Goal: Information Seeking & Learning: Find specific fact

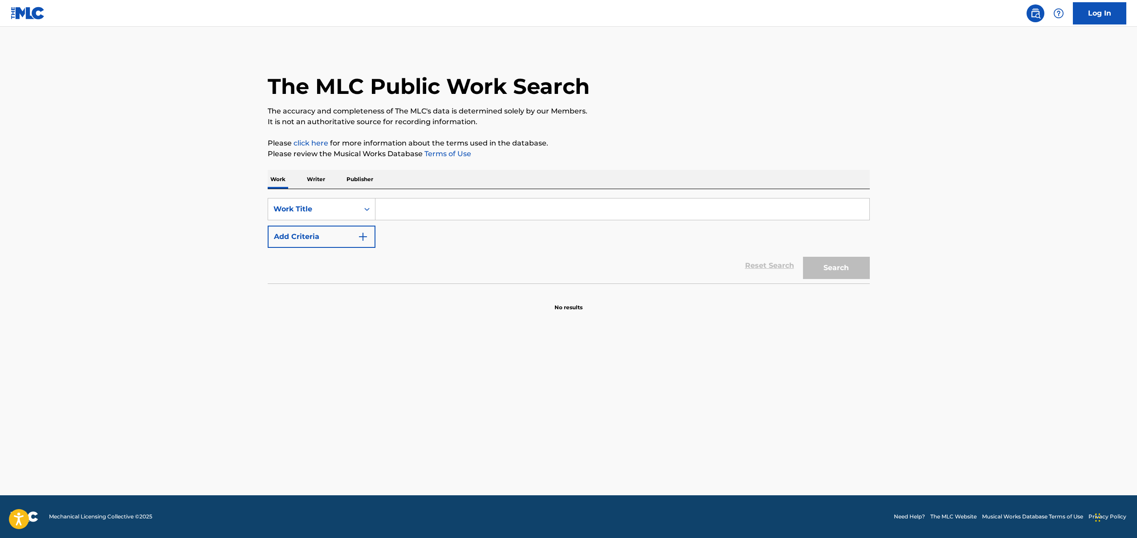
click at [317, 181] on p "Writer" at bounding box center [316, 179] width 24 height 19
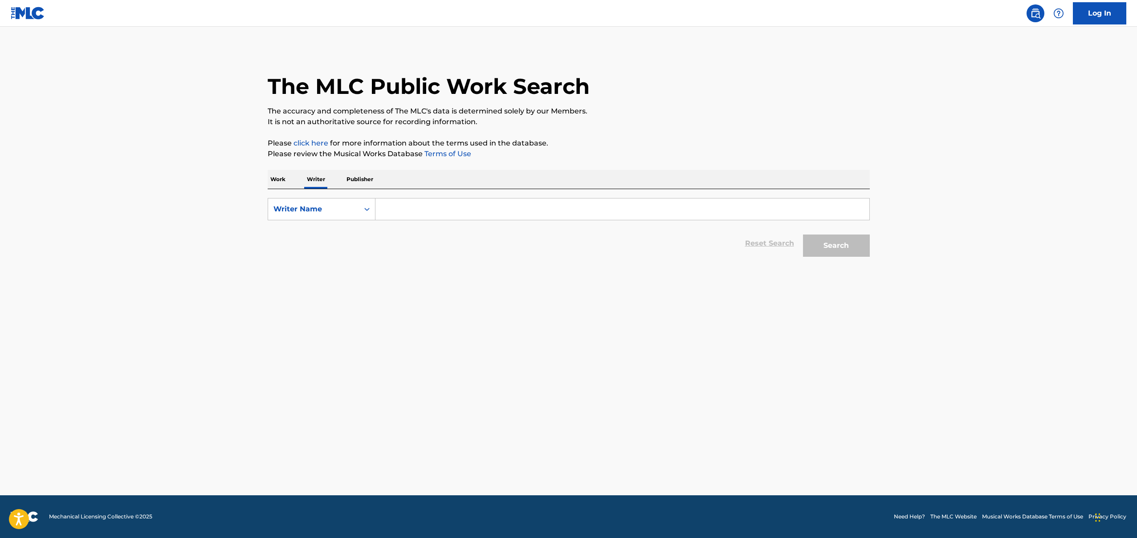
click at [400, 201] on input "Search Form" at bounding box center [622, 209] width 494 height 21
paste input "493501355"
click at [803, 235] on button "Search" at bounding box center [836, 246] width 67 height 22
drag, startPoint x: 429, startPoint y: 208, endPoint x: 332, endPoint y: 202, distance: 96.8
click at [332, 202] on div "SearchWithCriteria35d5c83e-c758-4946-b564-5e1d0b7f0bd4 Writer Name 493501355" at bounding box center [569, 209] width 602 height 22
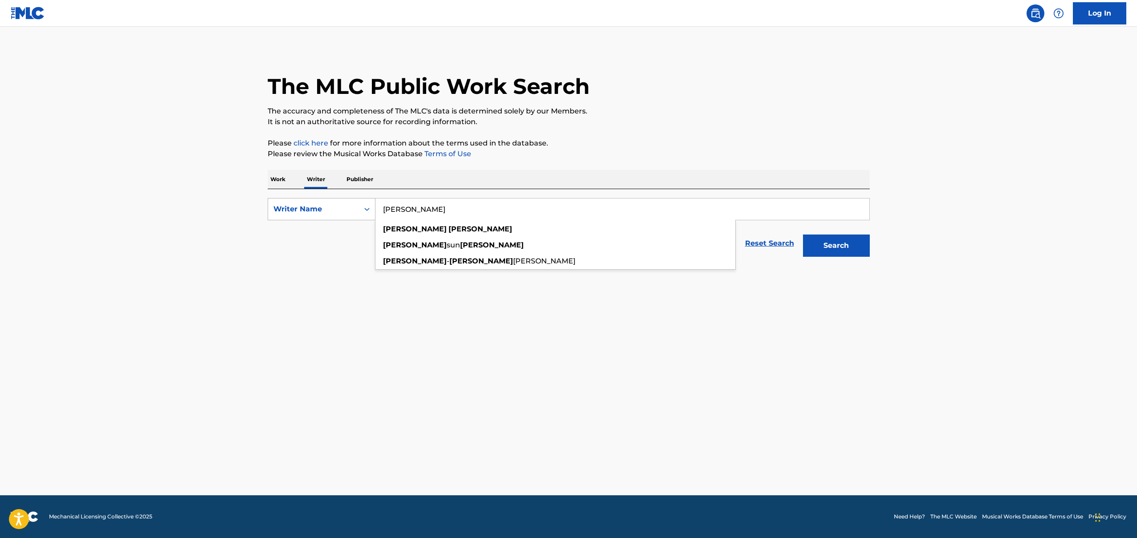
type input "[PERSON_NAME]"
click at [803, 235] on button "Search" at bounding box center [836, 246] width 67 height 22
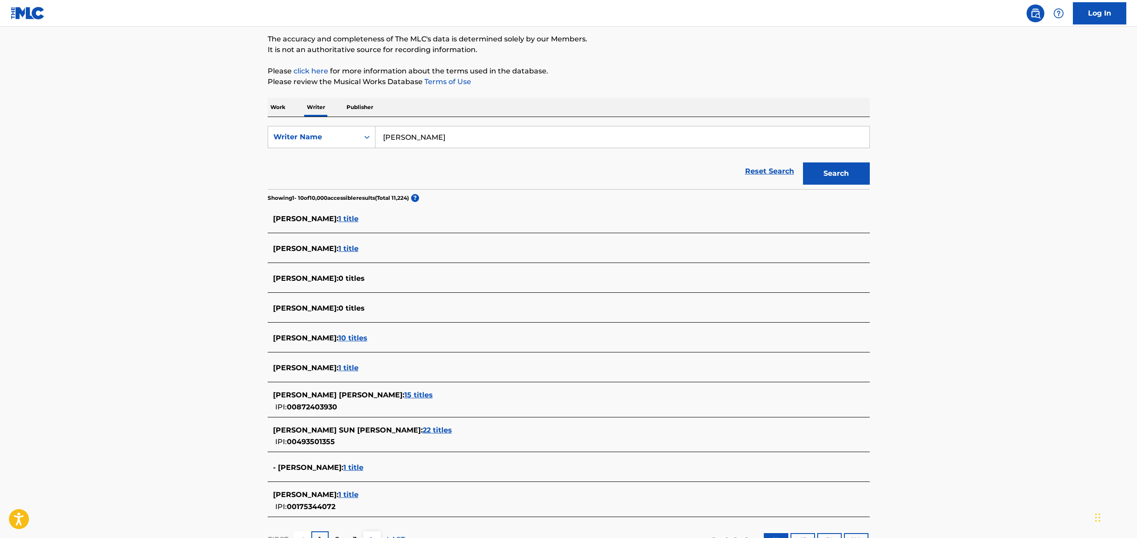
scroll to position [144, 0]
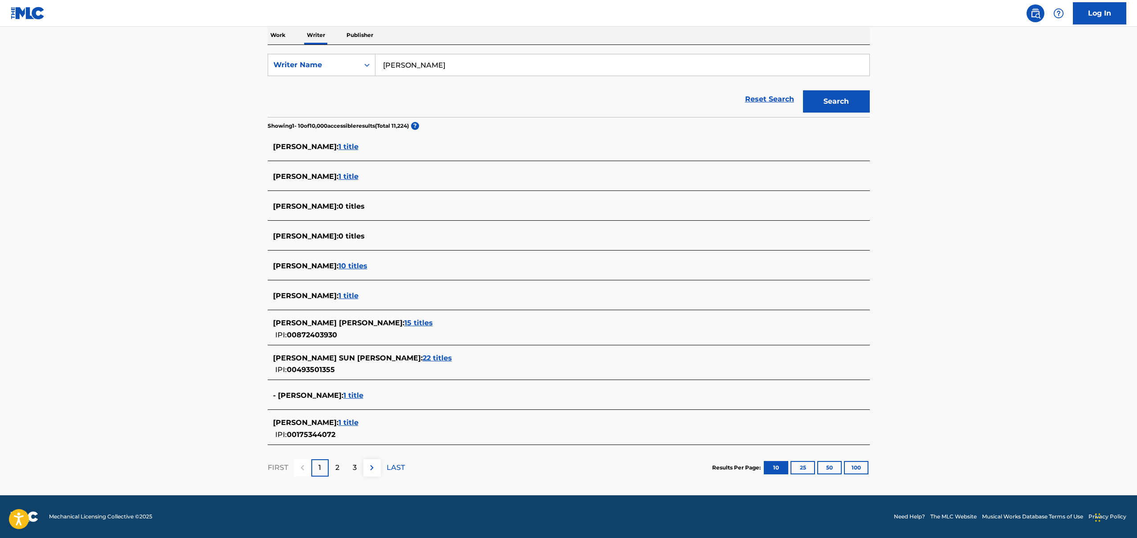
click at [423, 358] on span "22 titles" at bounding box center [437, 358] width 29 height 8
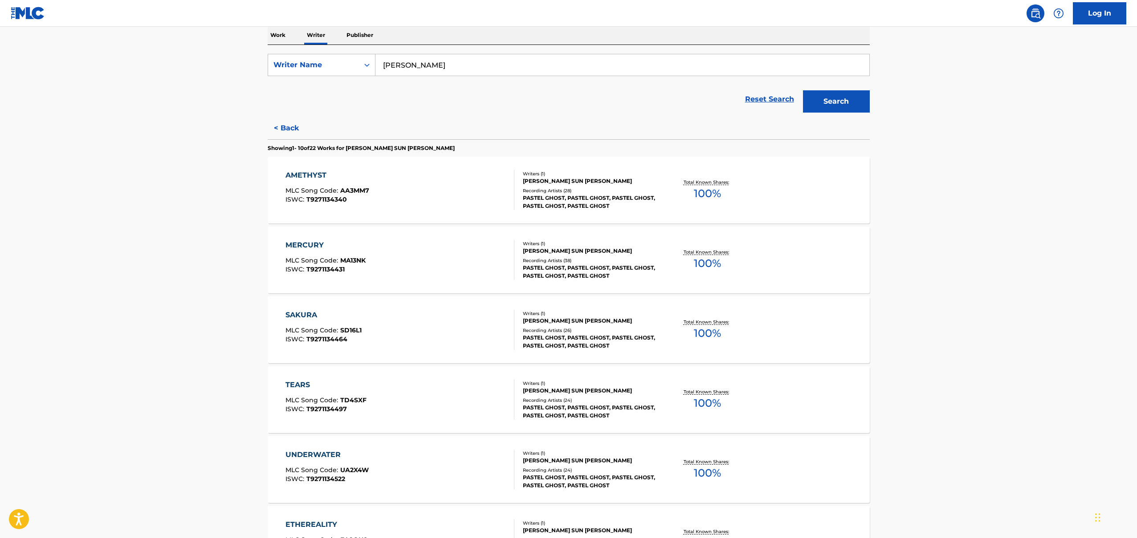
click at [560, 188] on div "Recording Artists ( 28 )" at bounding box center [590, 190] width 134 height 7
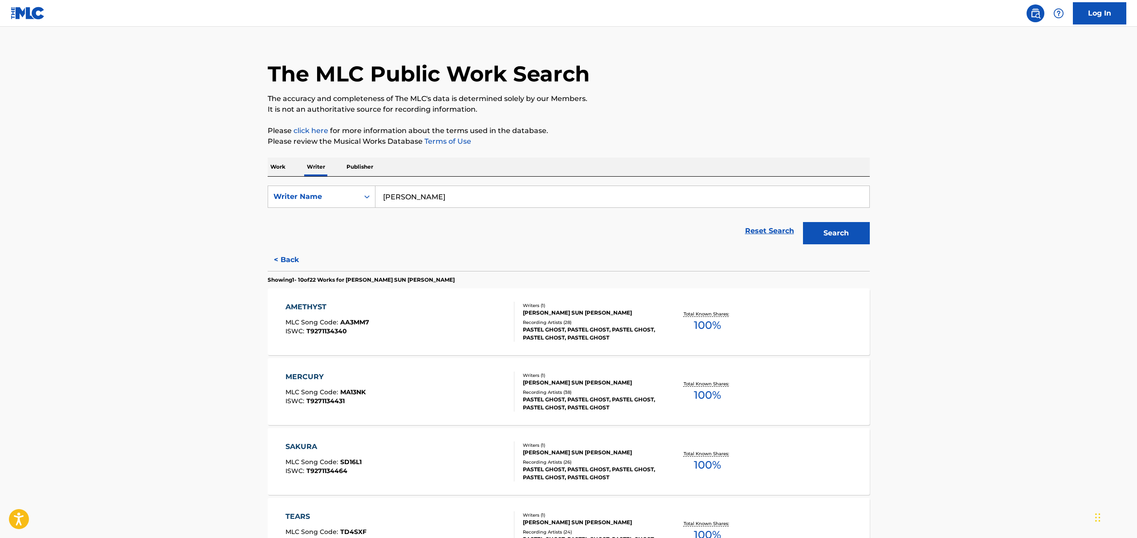
scroll to position [15, 0]
